Goal: Task Accomplishment & Management: Complete application form

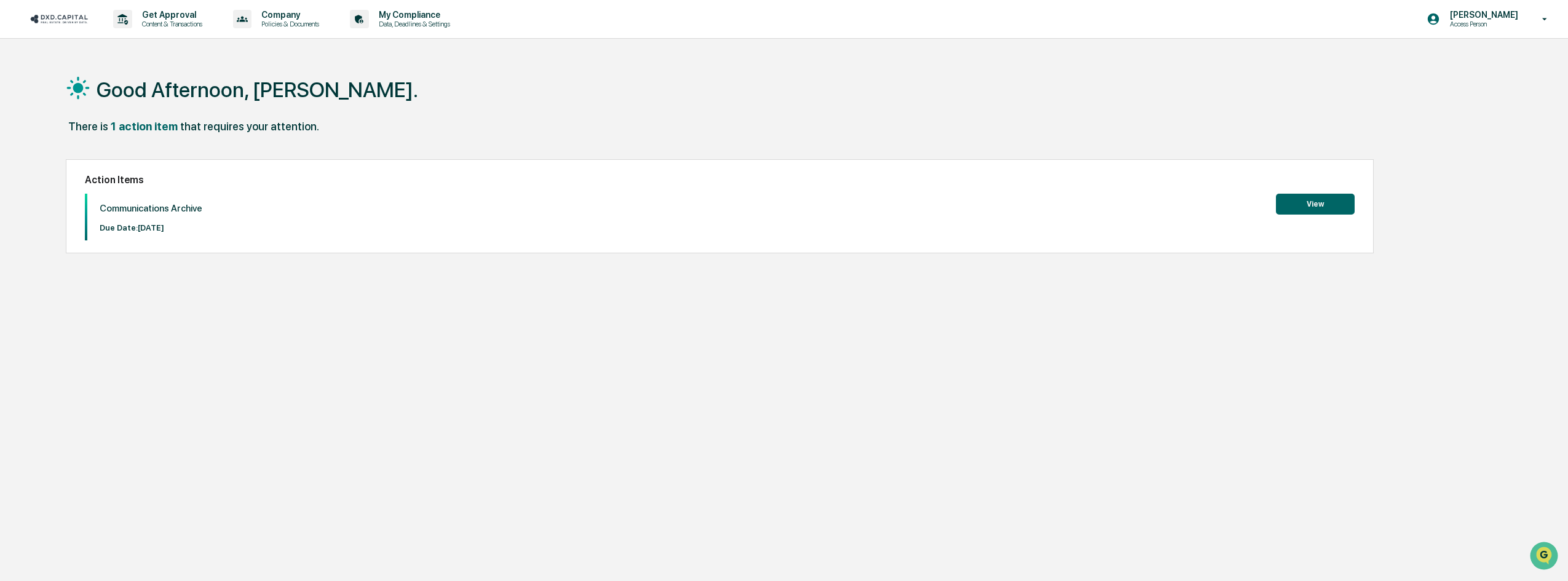
click at [1333, 205] on button "View" at bounding box center [1315, 204] width 78 height 21
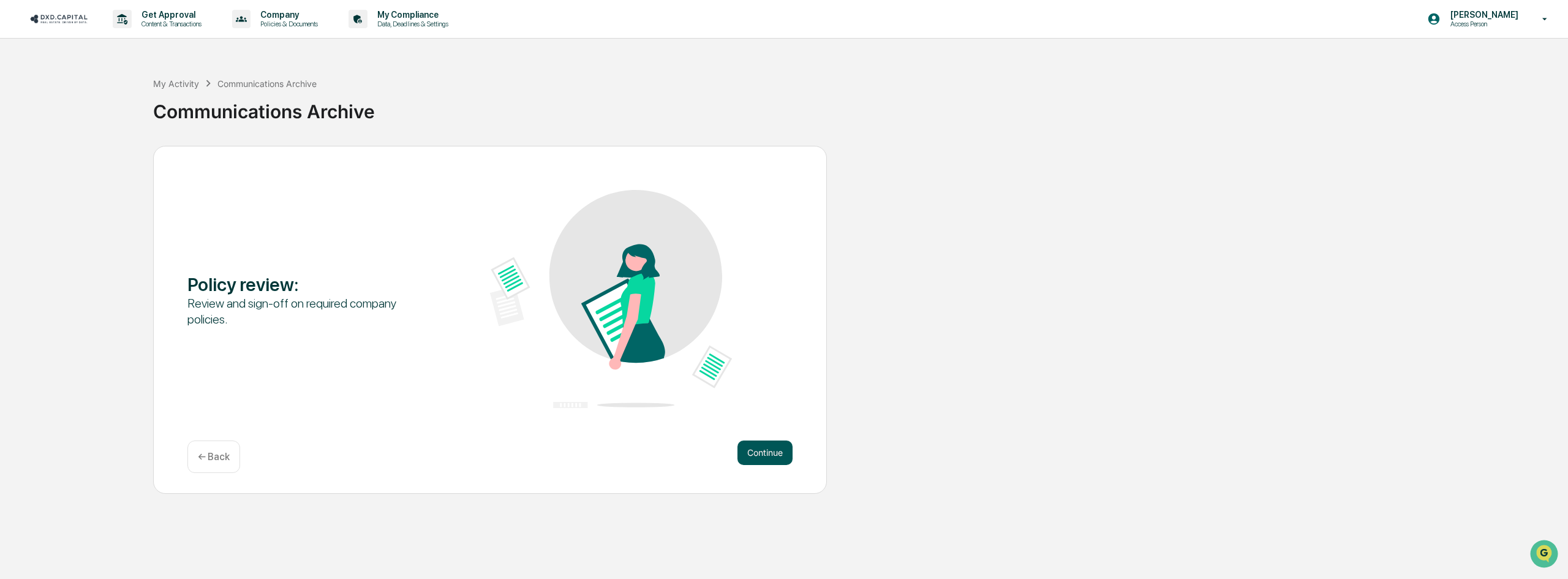
click at [758, 455] on button "Continue" at bounding box center [765, 452] width 55 height 24
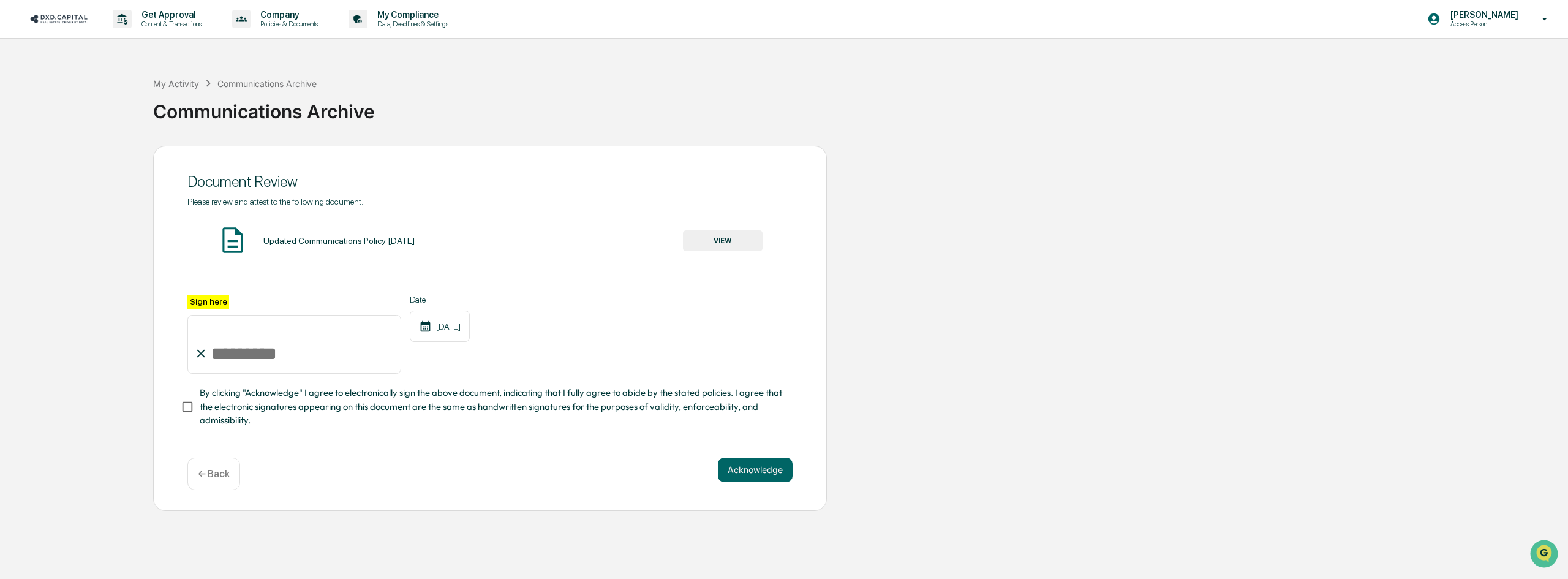
click at [184, 366] on div "Document Review Please review and attest to the following document. Updated Com…" at bounding box center [490, 328] width 674 height 365
click at [253, 352] on input "Sign here" at bounding box center [294, 344] width 214 height 59
type input "**********"
click at [742, 236] on button "VIEW" at bounding box center [722, 241] width 79 height 21
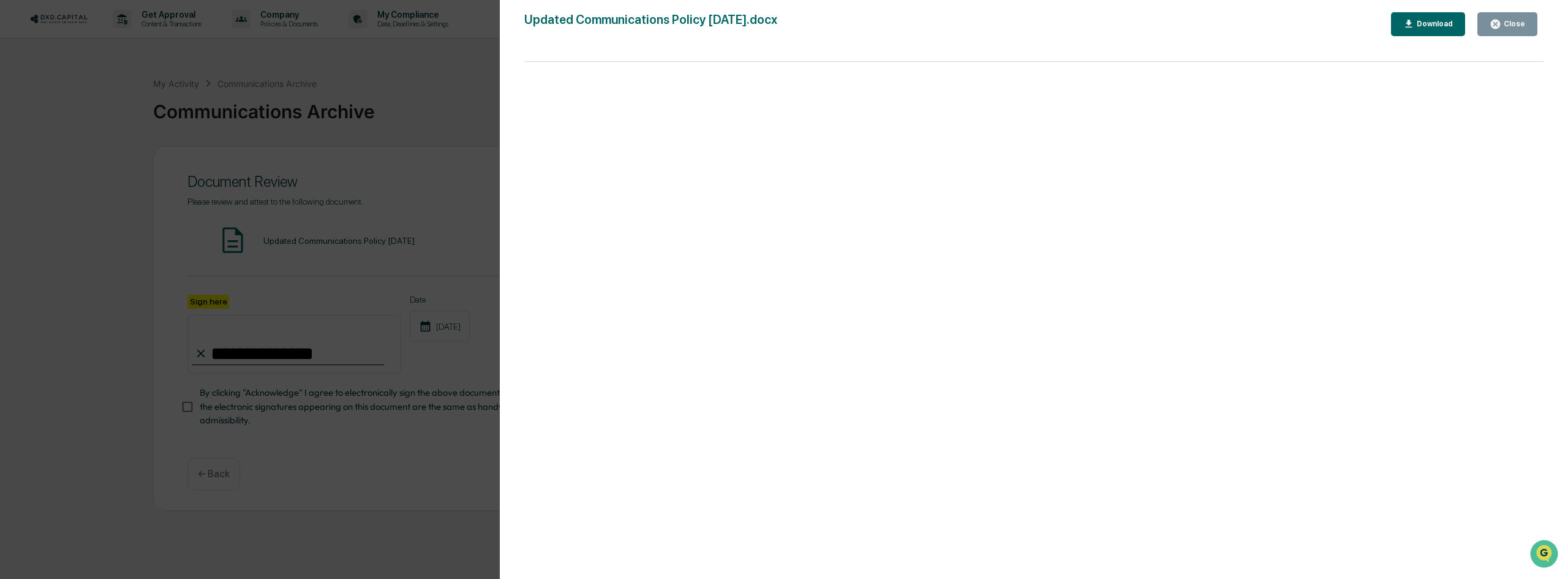
click at [1507, 26] on div "Close" at bounding box center [1513, 24] width 24 height 9
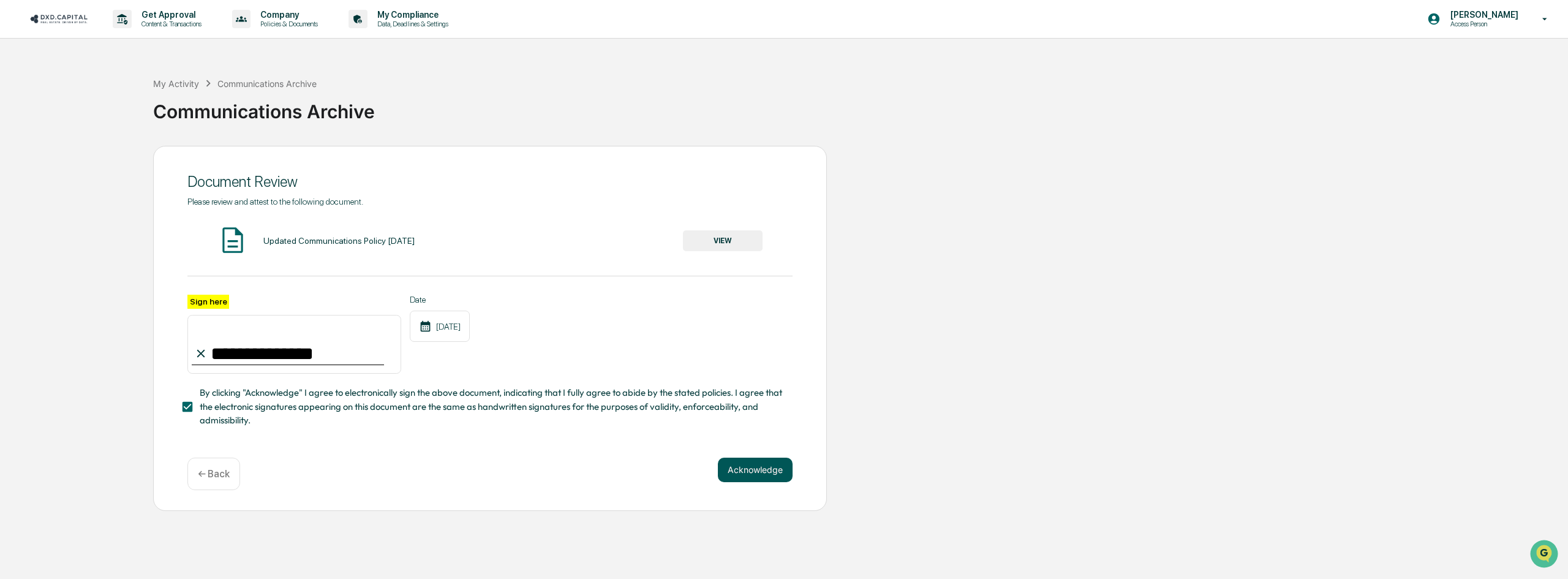
click at [775, 475] on button "Acknowledge" at bounding box center [755, 469] width 75 height 24
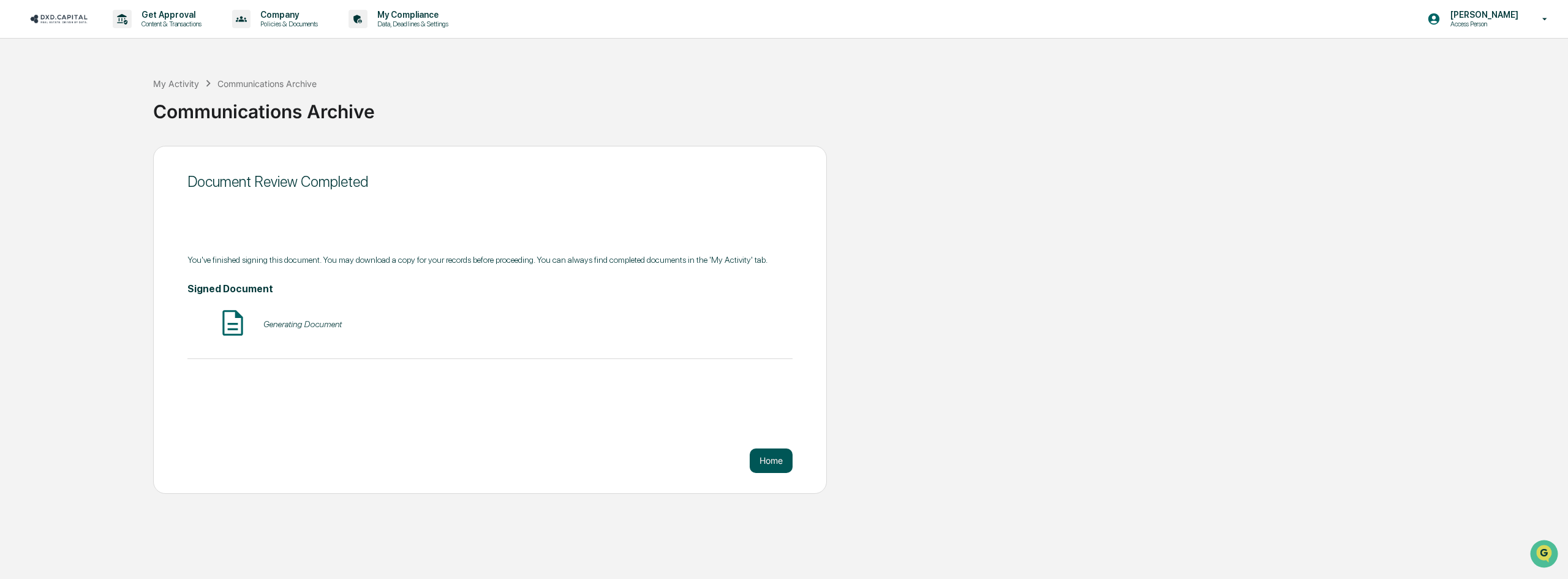
click at [769, 456] on button "Home" at bounding box center [771, 460] width 43 height 24
